Goal: Task Accomplishment & Management: Manage account settings

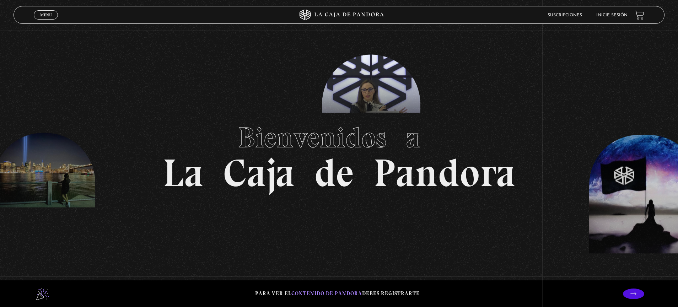
click at [52, 15] on link "Menu Cerrar" at bounding box center [46, 14] width 24 height 9
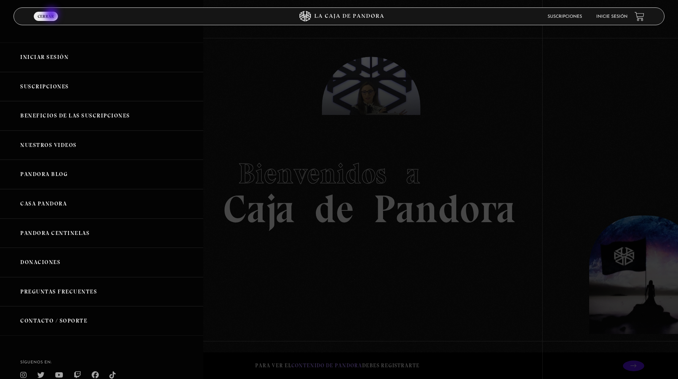
click at [52, 62] on link "Iniciar Sesión" at bounding box center [101, 57] width 203 height 29
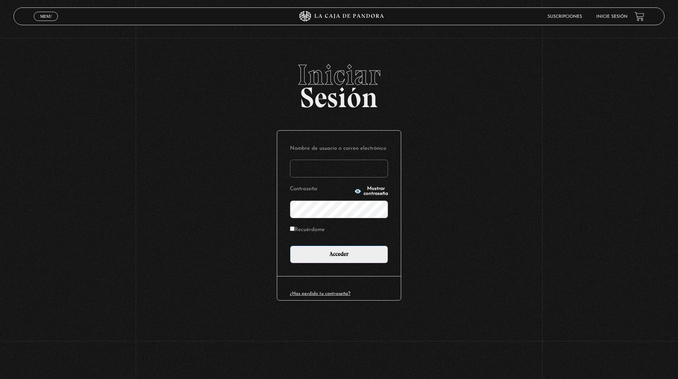
click at [307, 167] on input "Nombre de usuario o correo electrónico" at bounding box center [339, 169] width 98 height 18
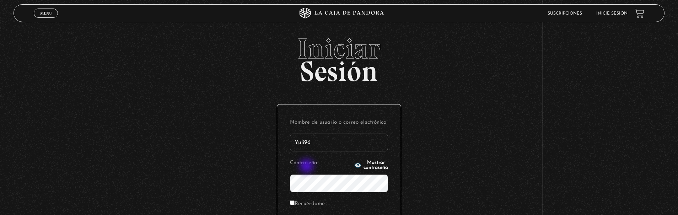
type input "Yuli96"
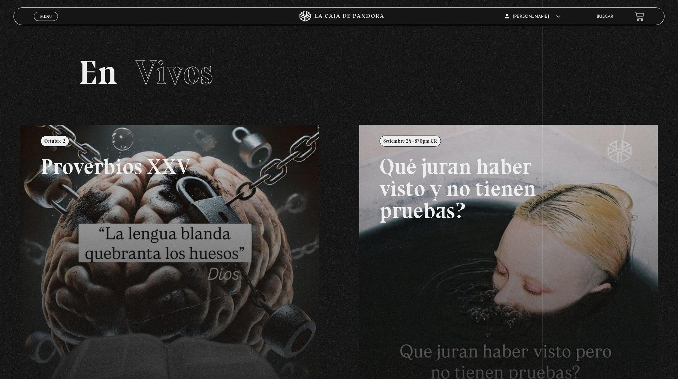
click at [255, 232] on link at bounding box center [359, 314] width 678 height 379
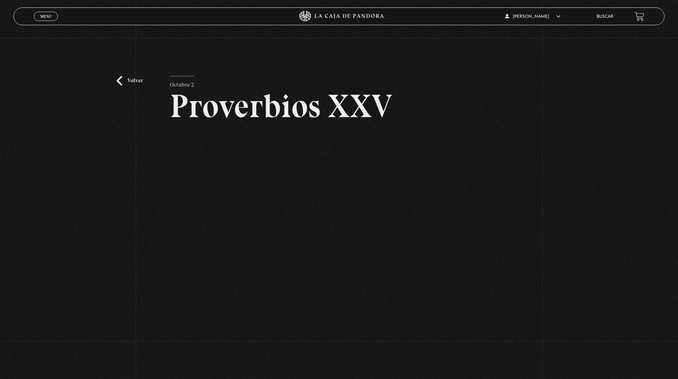
scroll to position [14, 0]
